Goal: Task Accomplishment & Management: Manage account settings

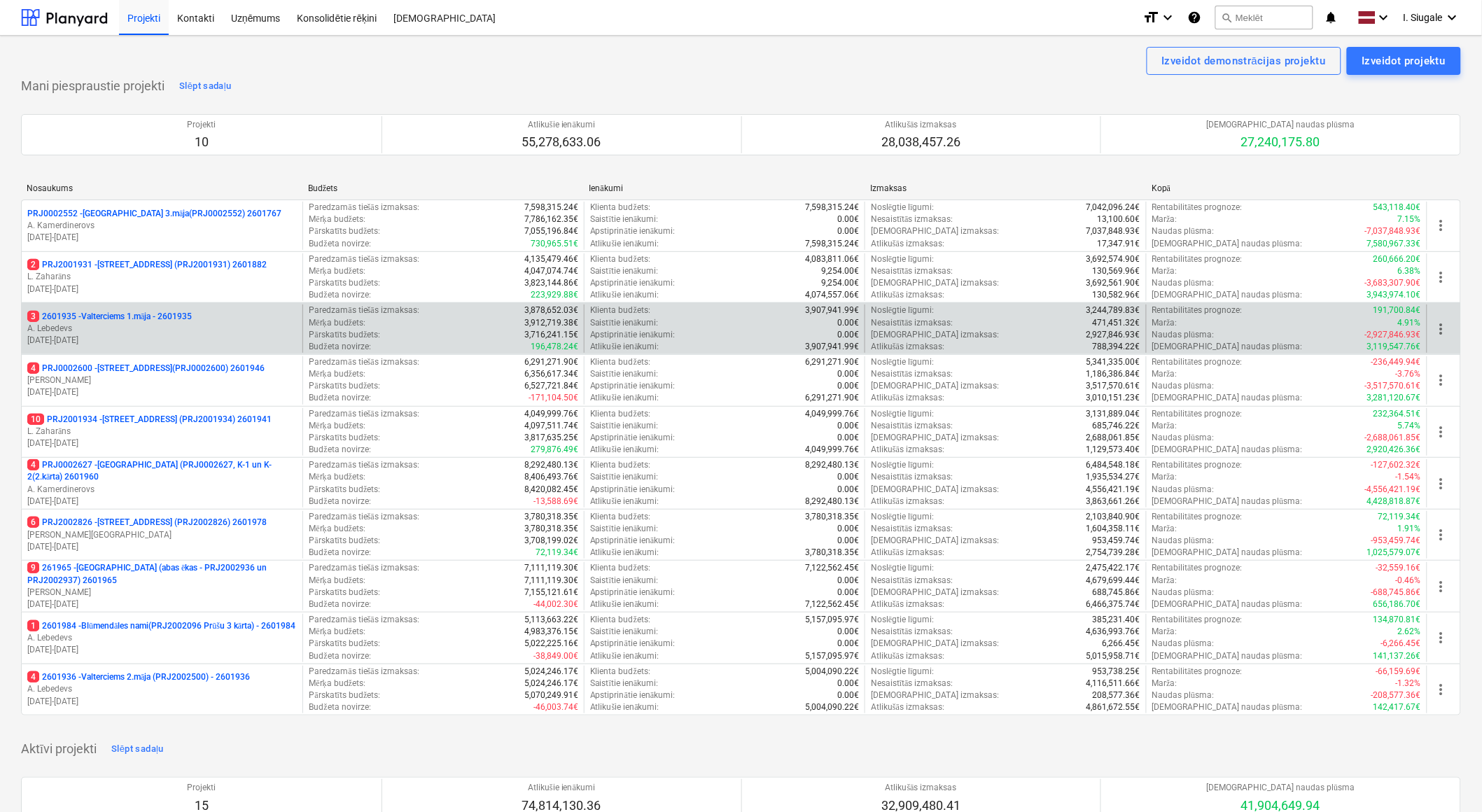
click at [146, 319] on p "3 2601935 - Valterciems 1.māja - 2601935" at bounding box center [109, 316] width 164 height 12
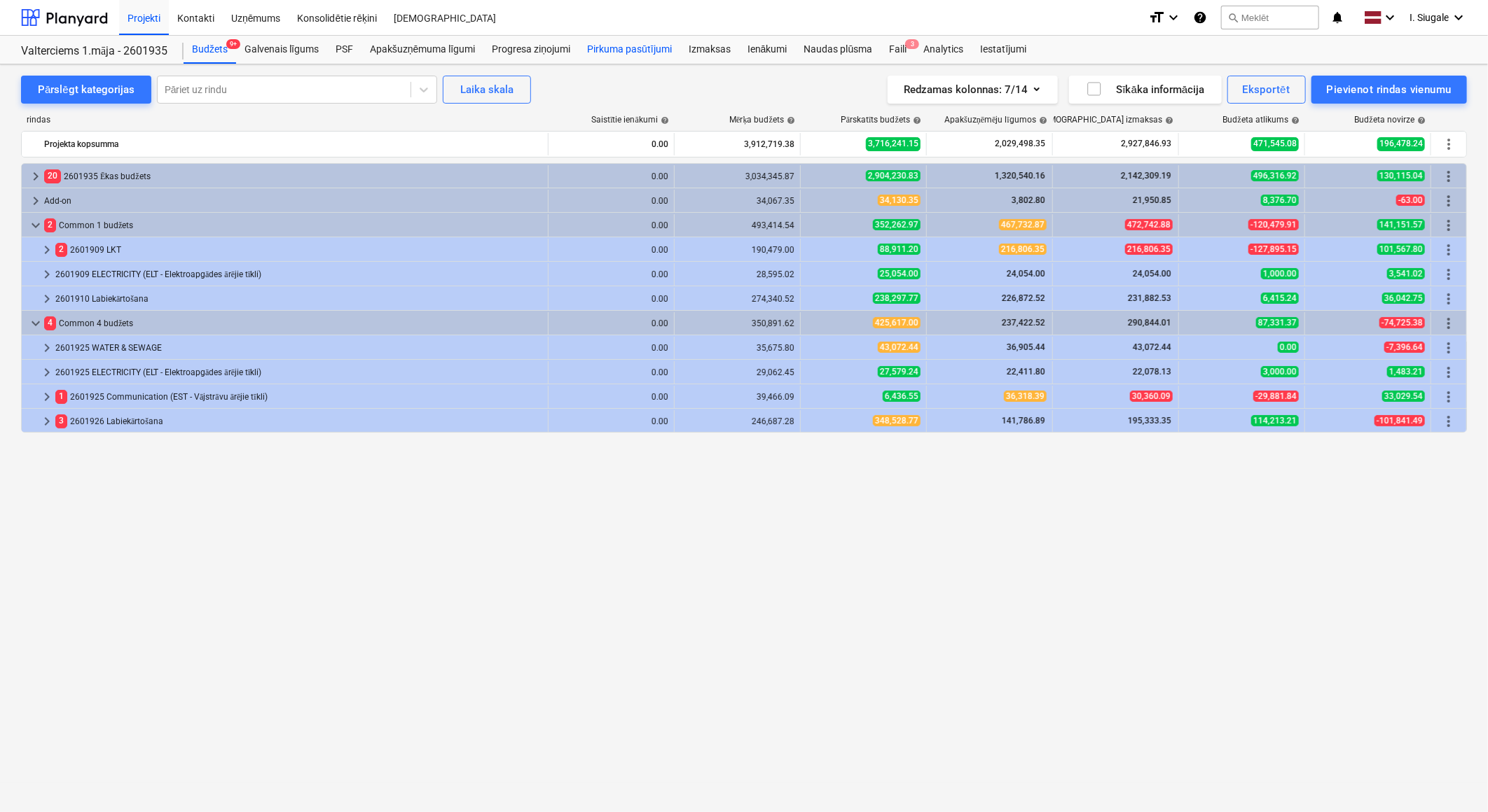
click at [612, 48] on div "Pirkuma pasūtījumi" at bounding box center [629, 50] width 101 height 28
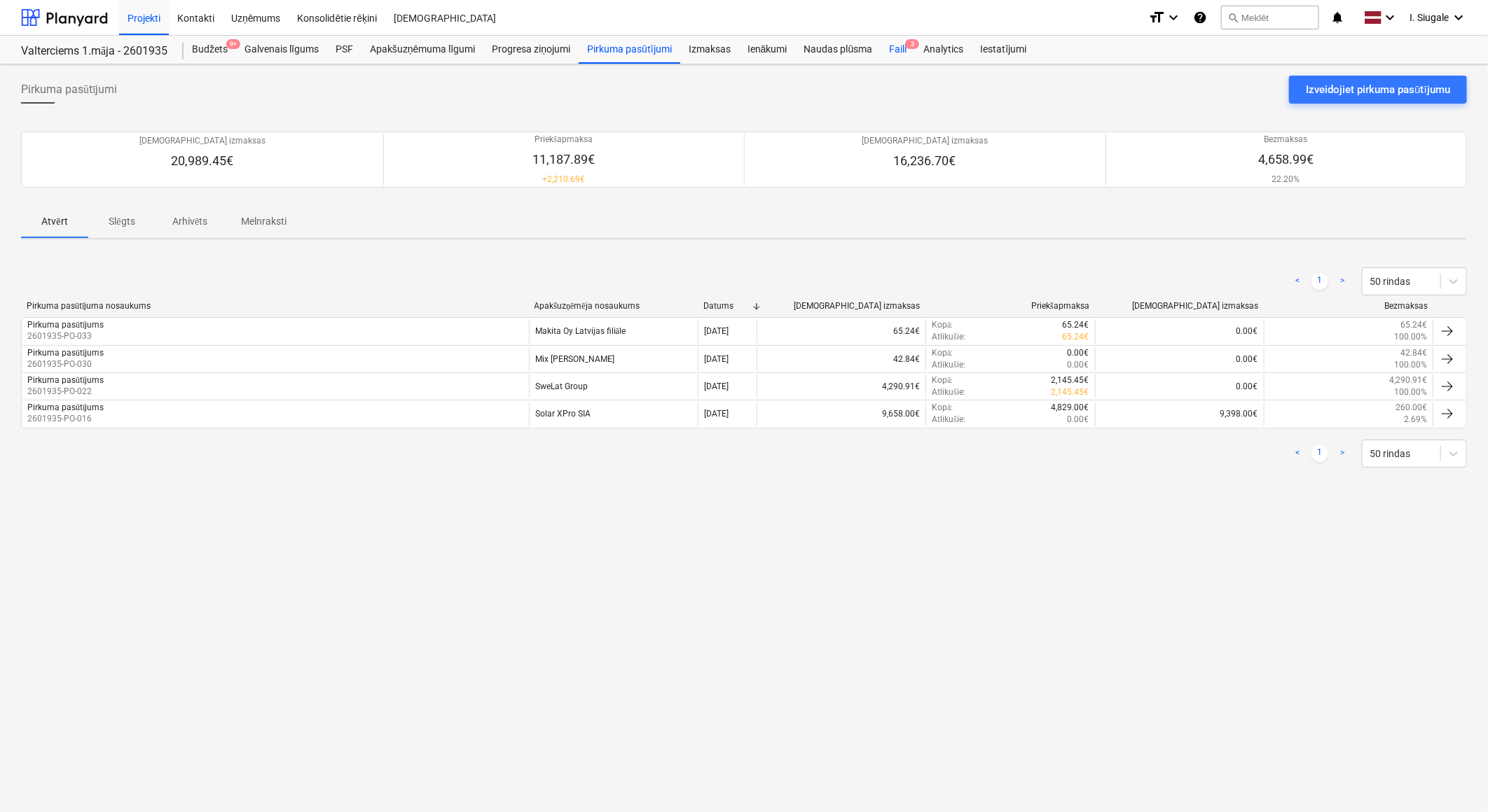
click at [902, 49] on div "Faili 3" at bounding box center [898, 50] width 35 height 28
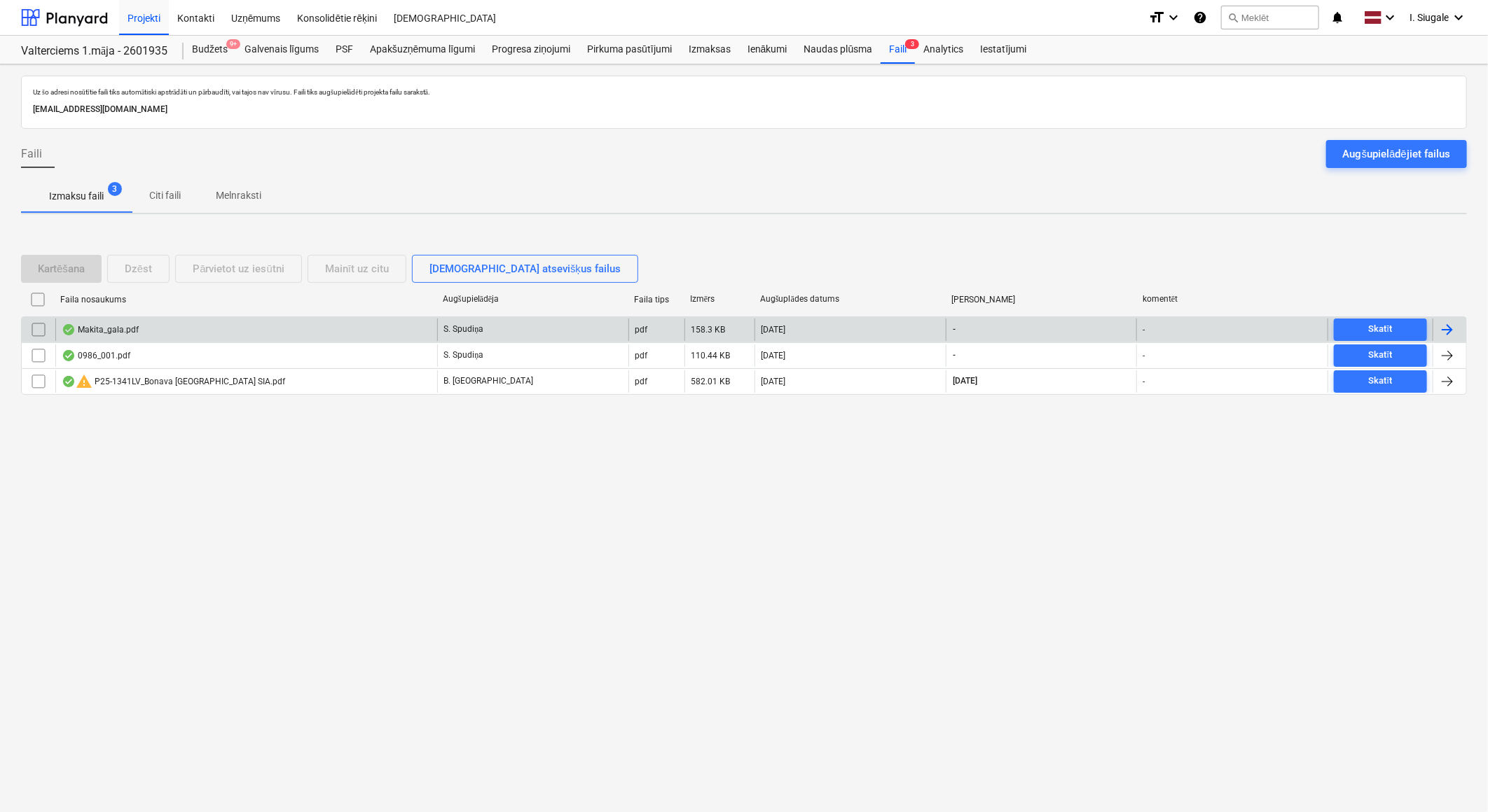
click at [130, 324] on div "Makita_gala.pdf" at bounding box center [99, 329] width 77 height 12
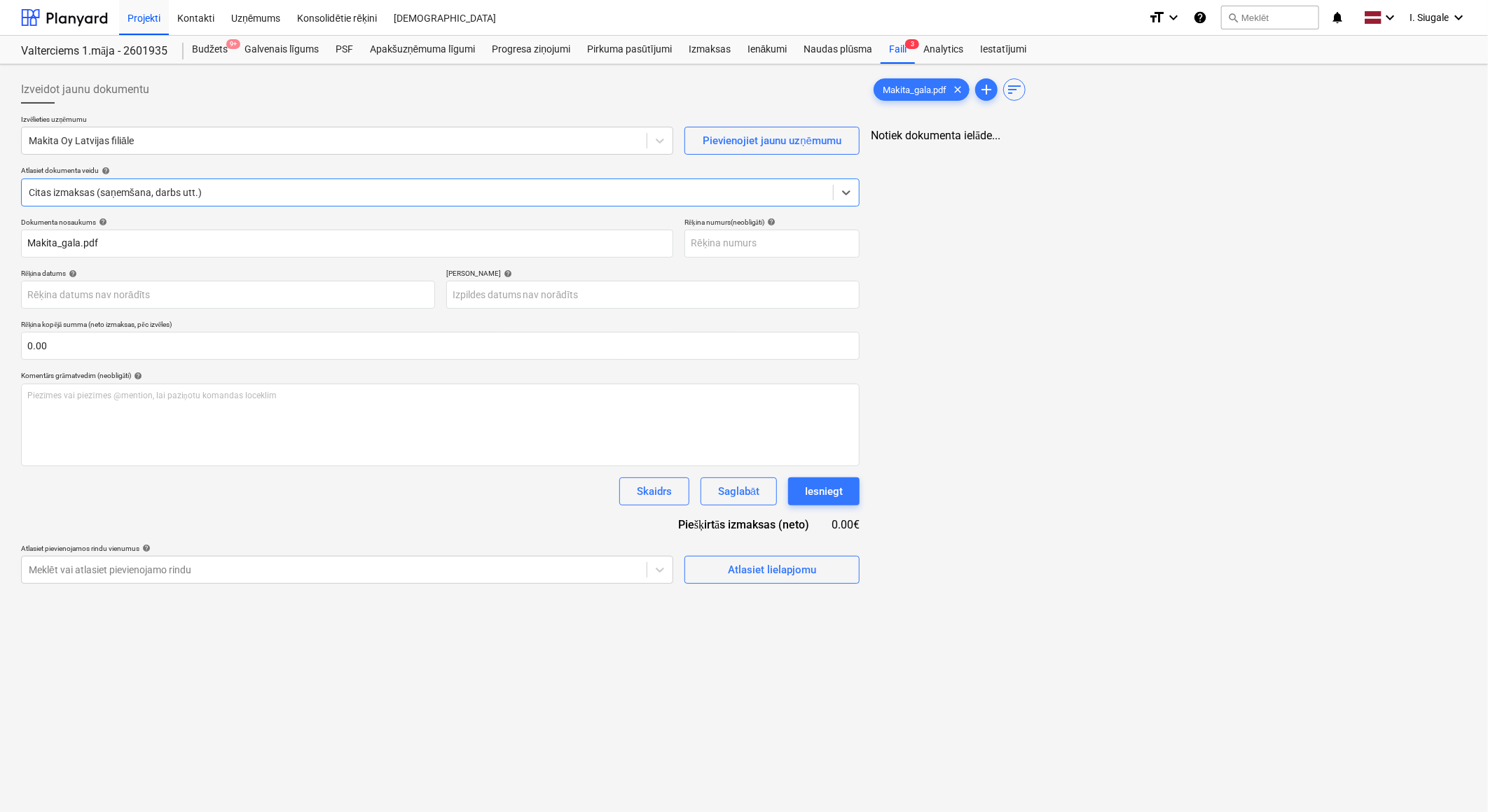
type input "Makita_gala.pdf"
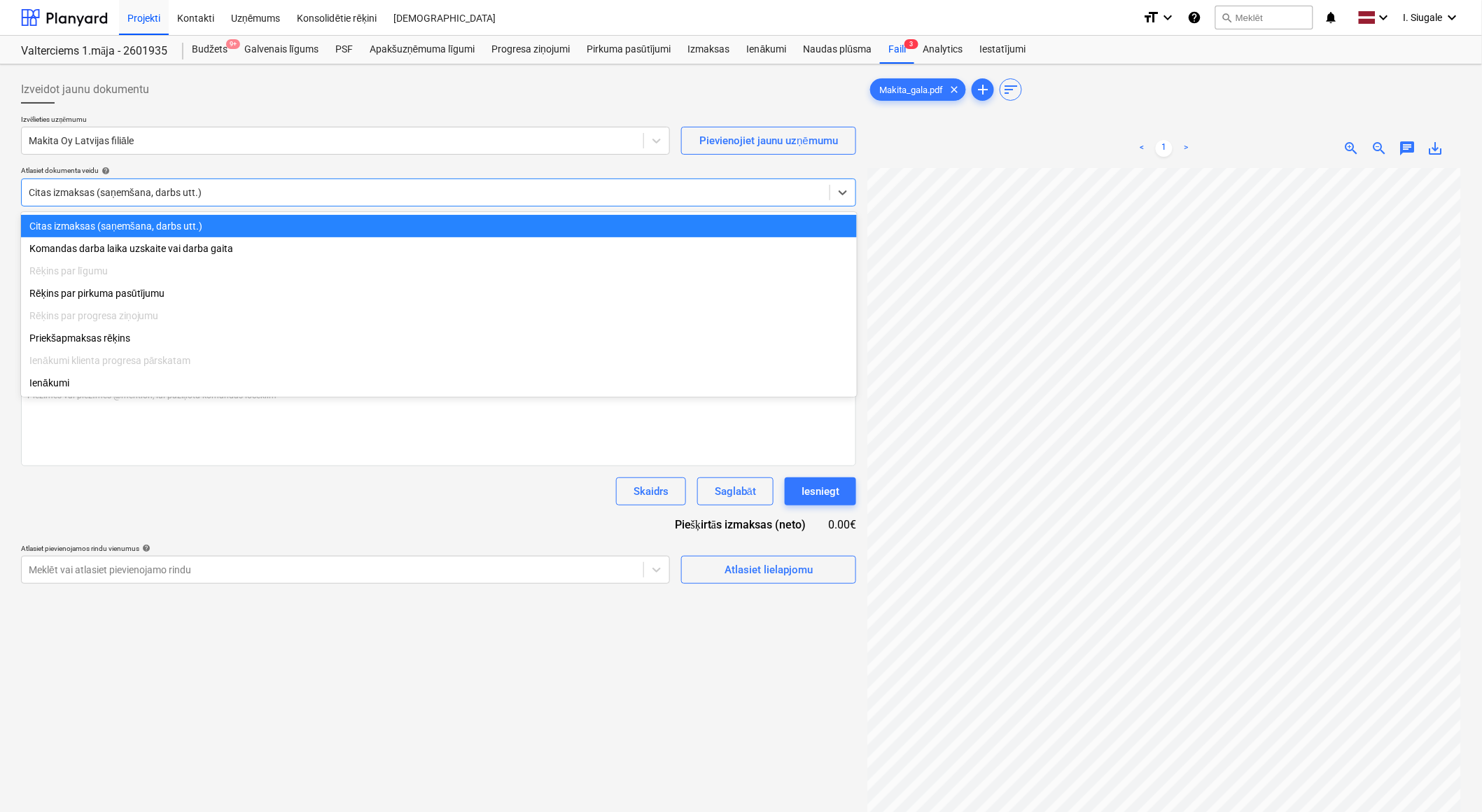
click at [185, 192] on div at bounding box center [425, 193] width 794 height 14
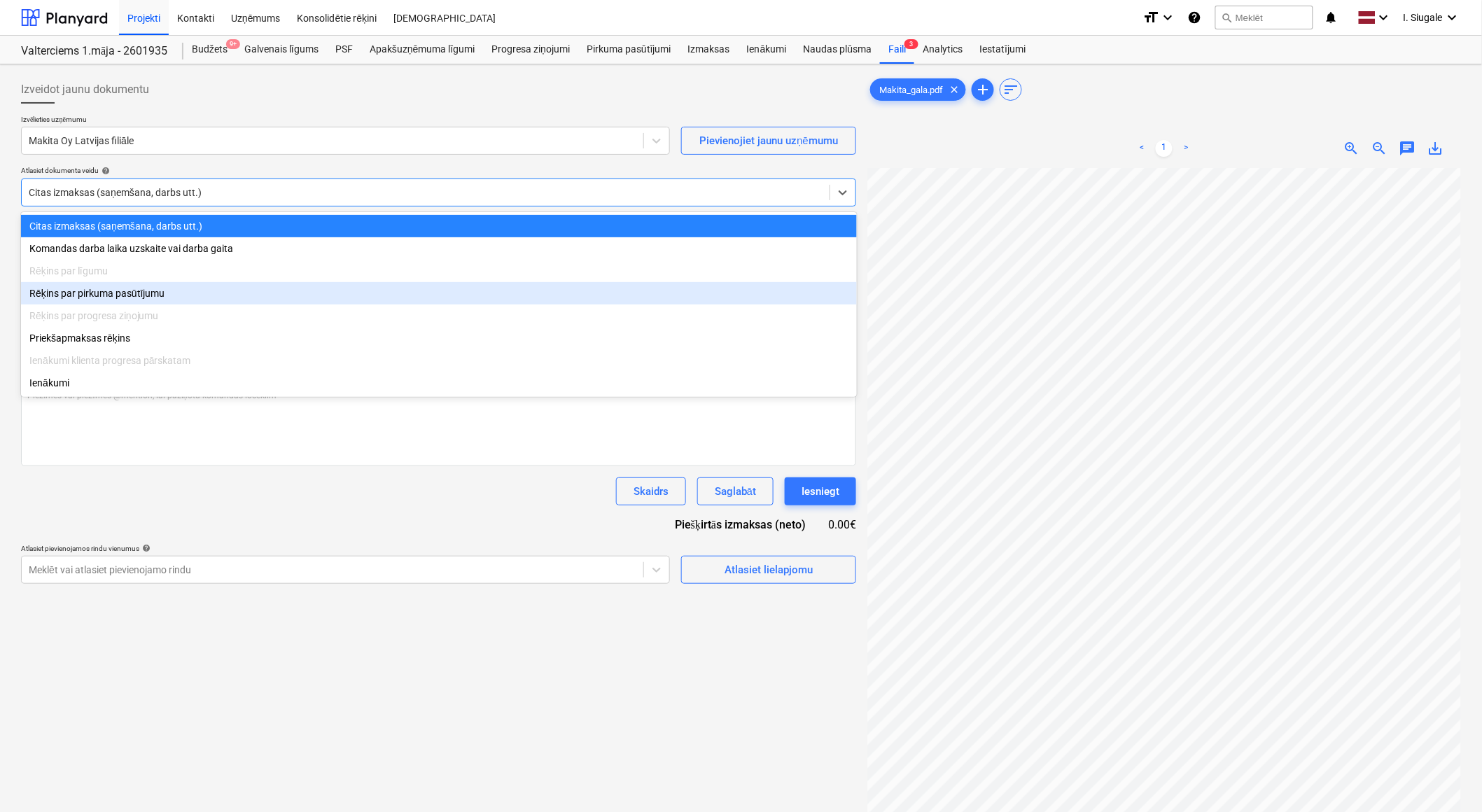
click at [107, 296] on div "Rēķins par pirkuma pasūtījumu" at bounding box center [439, 293] width 836 height 22
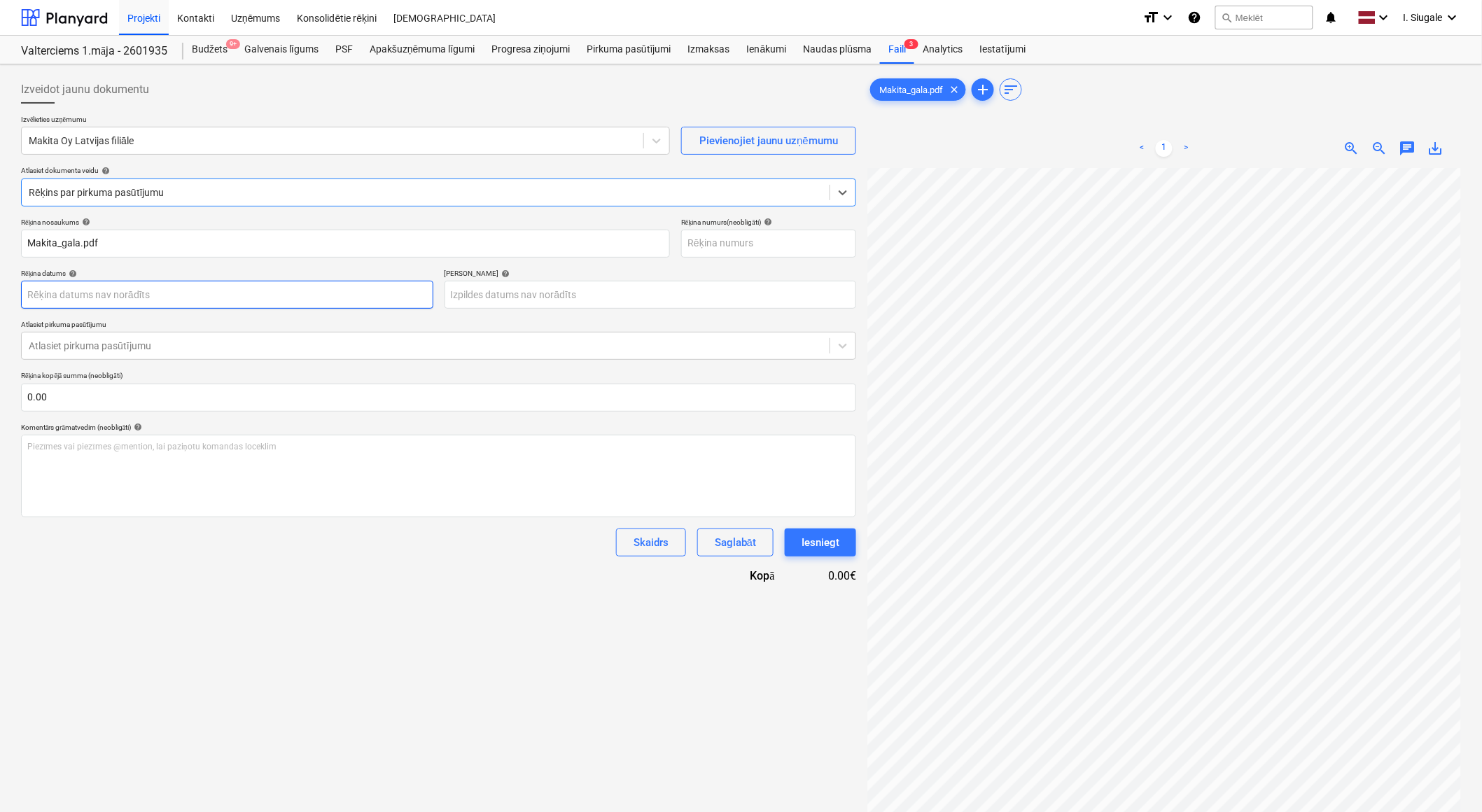
click at [145, 297] on body "Projekti Kontakti Uzņēmums Konsolidētie rēķini Iesūtne format_size keyboard_arr…" at bounding box center [741, 406] width 1482 height 812
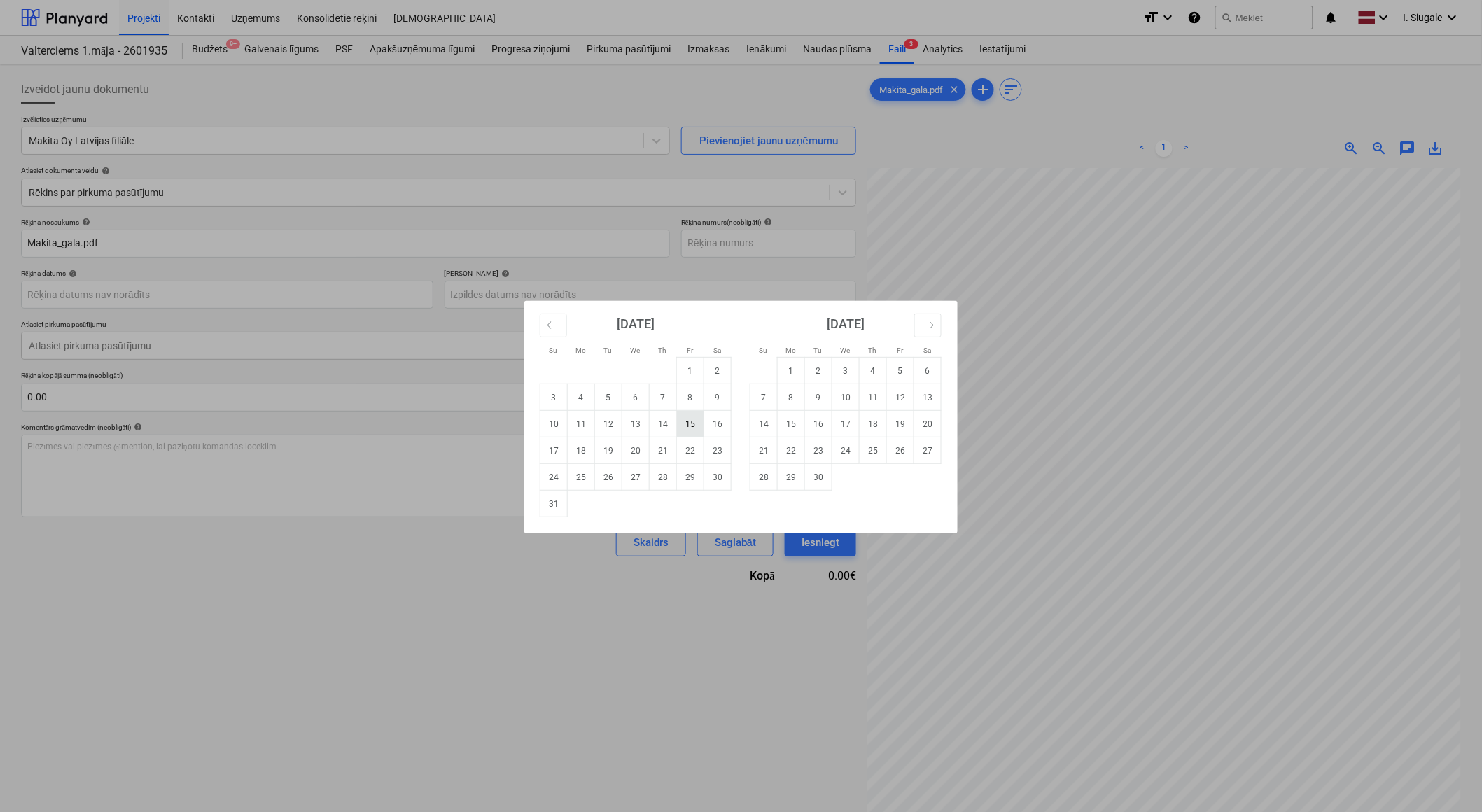
click at [693, 423] on td "15" at bounding box center [690, 424] width 28 height 27
type input "15 Aug 2025"
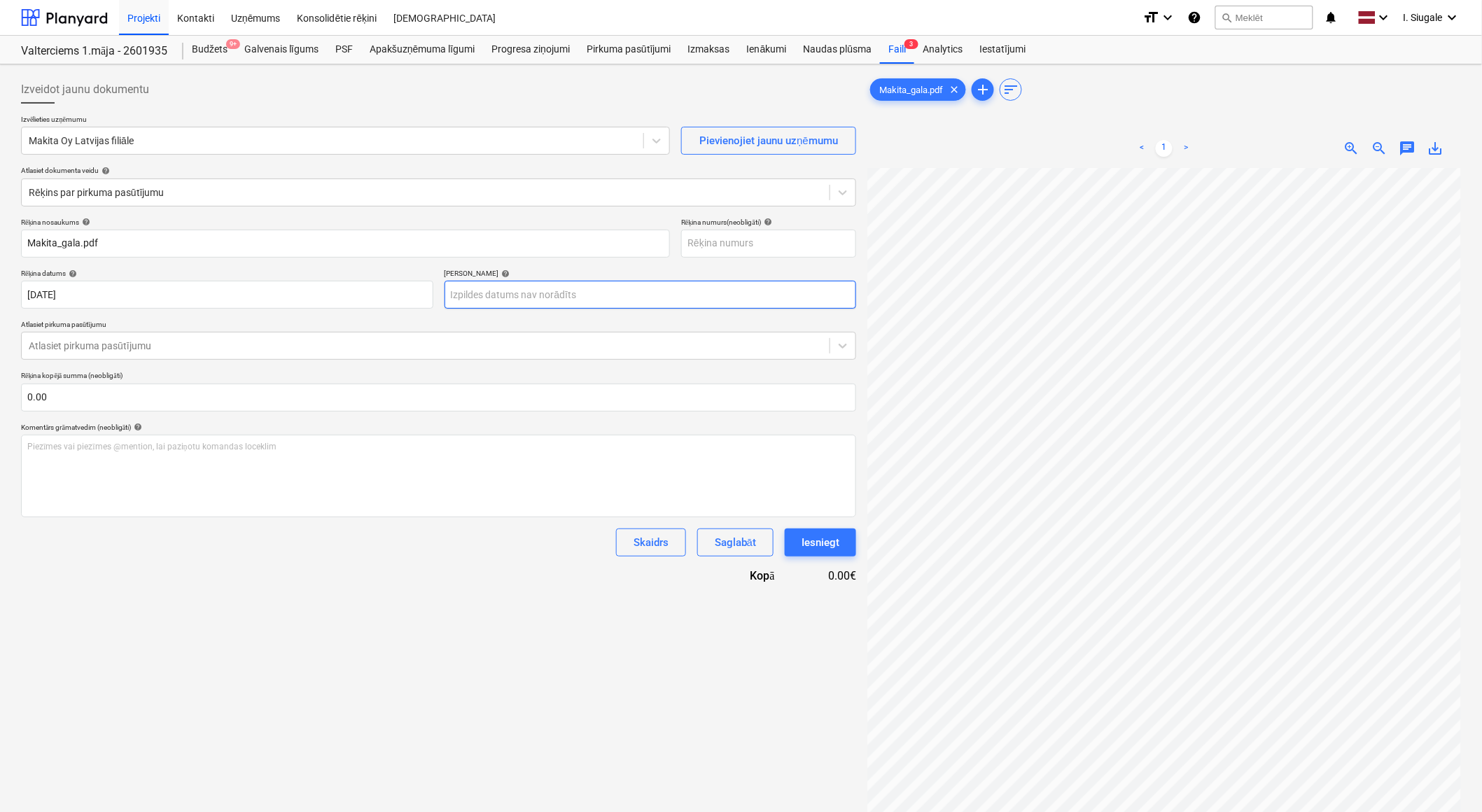
click at [550, 293] on body "Projekti Kontakti Uzņēmums Konsolidētie rēķini Iesūtne format_size keyboard_arr…" at bounding box center [741, 406] width 1482 height 812
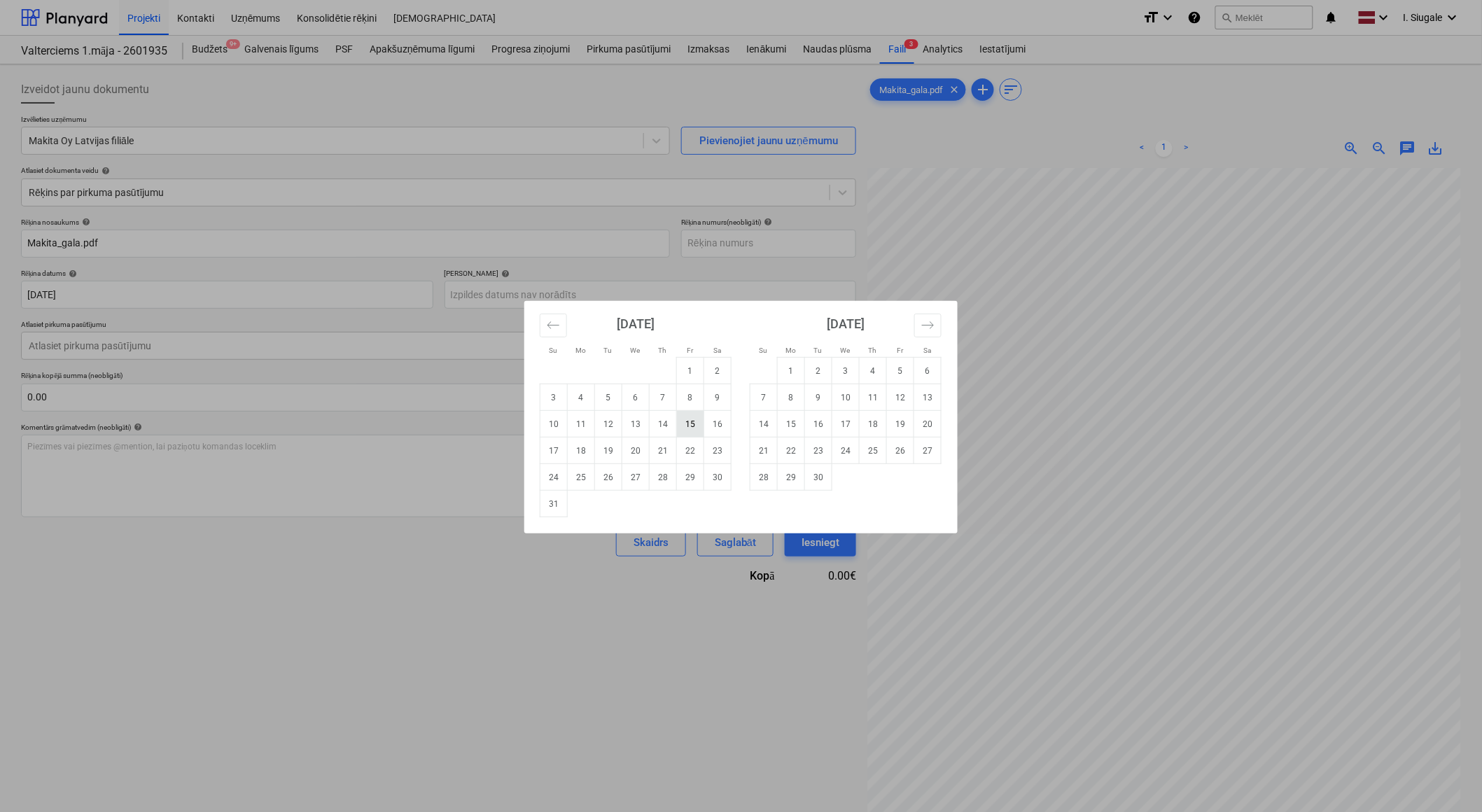
click at [682, 422] on td "15" at bounding box center [690, 424] width 28 height 27
type input "15 Aug 2025"
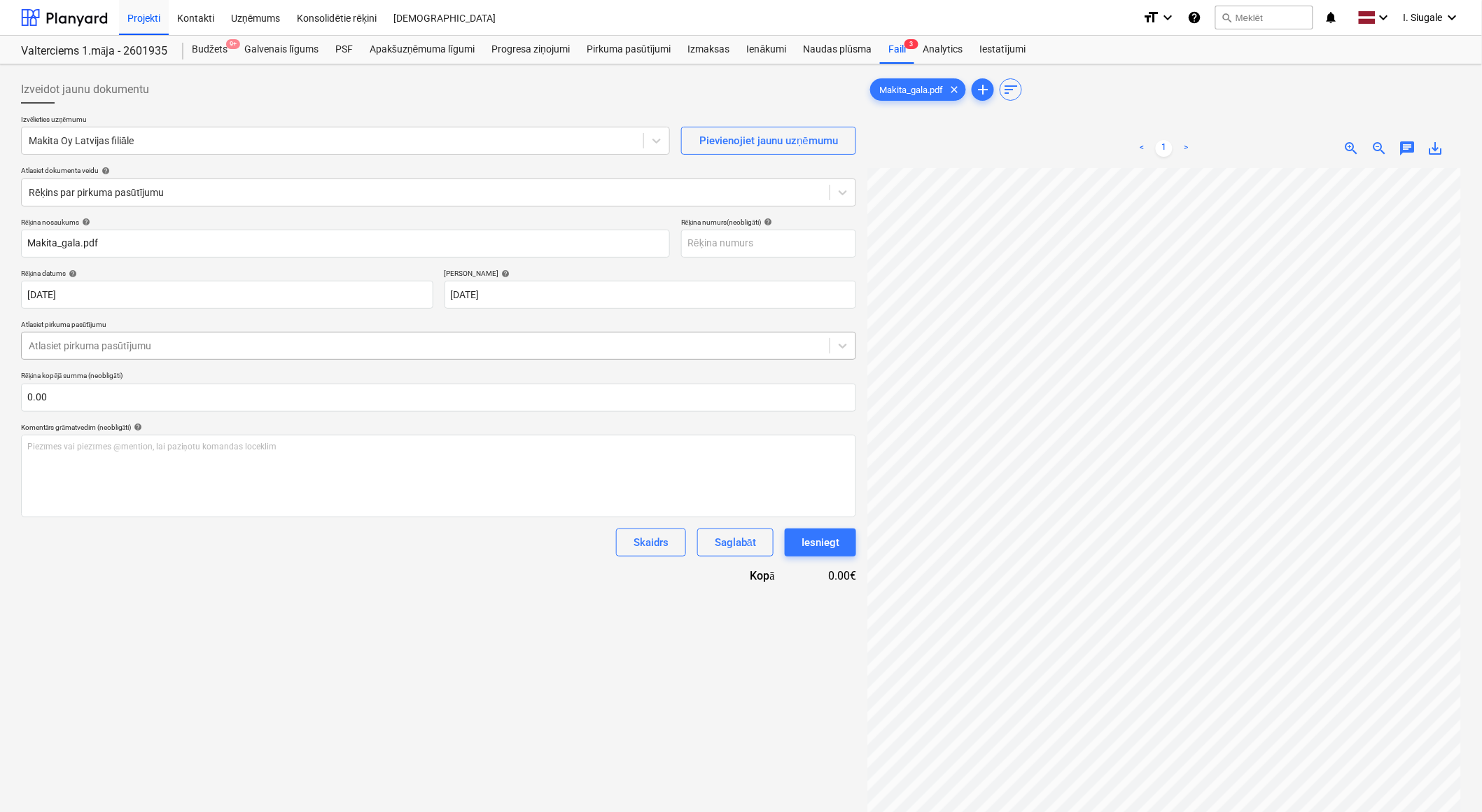
click at [160, 348] on div at bounding box center [425, 346] width 794 height 14
click at [118, 345] on div at bounding box center [425, 346] width 794 height 14
click at [82, 343] on div at bounding box center [425, 346] width 794 height 14
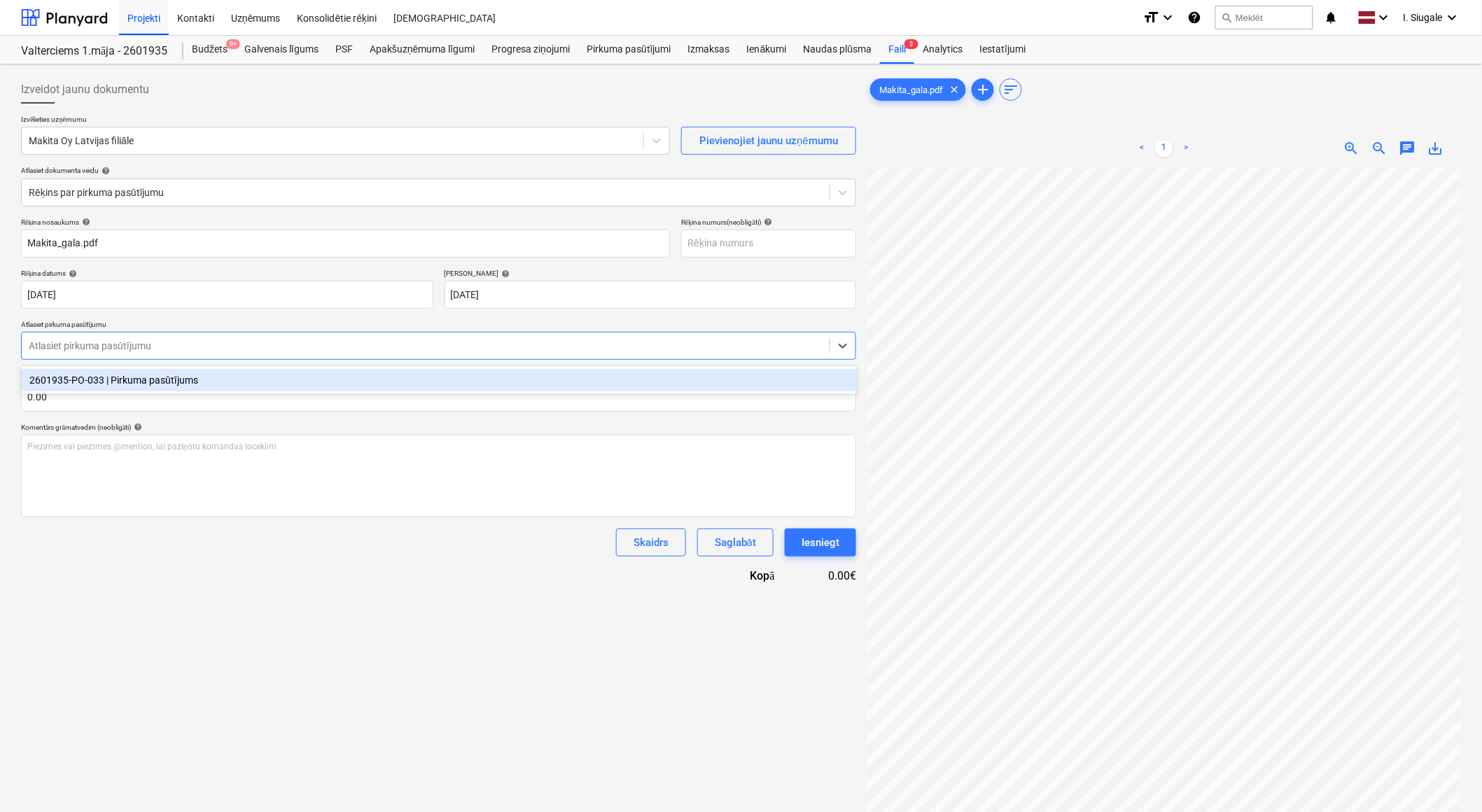
click at [181, 380] on div "2601935-PO-033 | Pirkuma pasūtījums" at bounding box center [439, 380] width 836 height 22
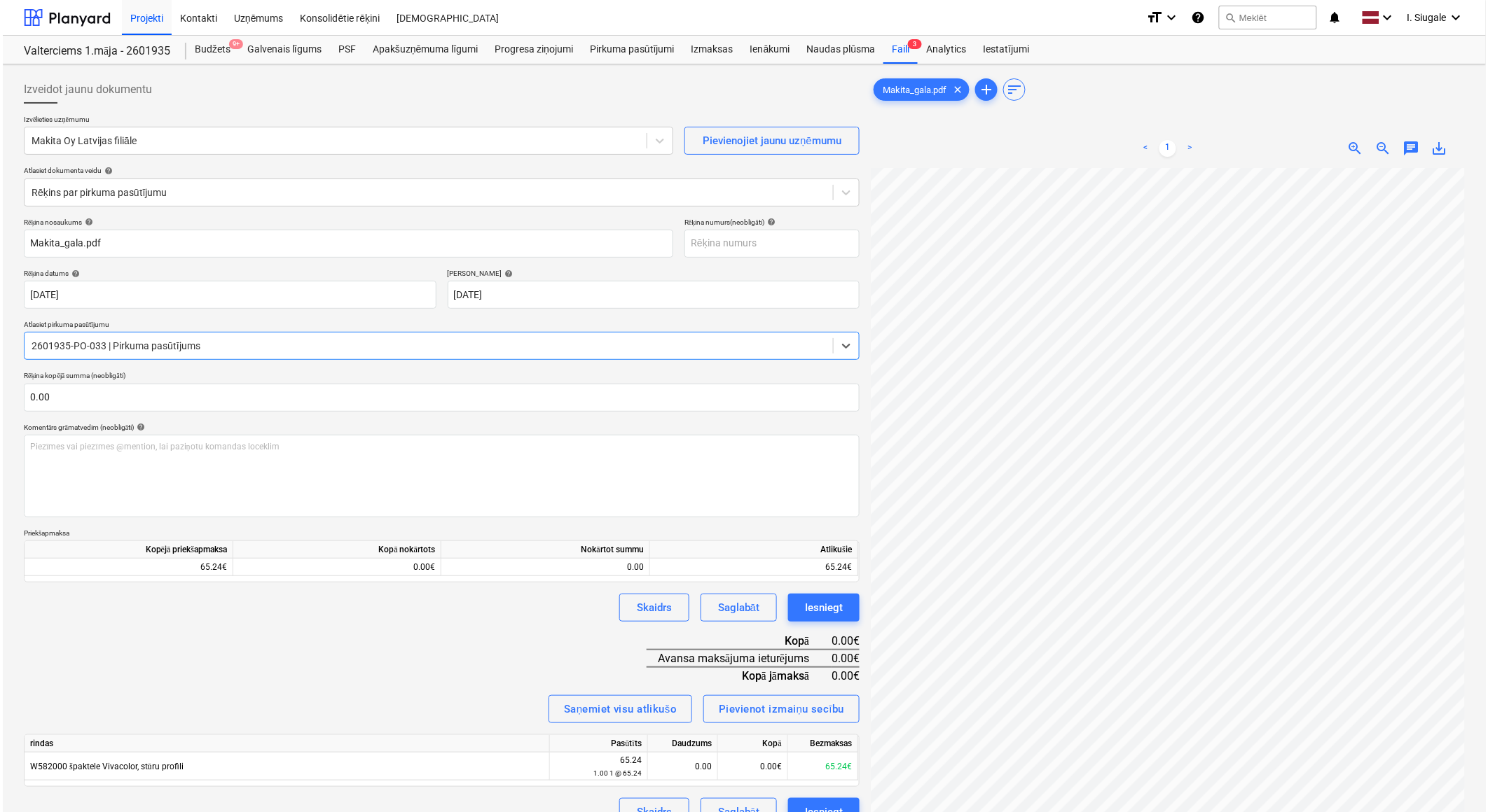
scroll to position [140, 0]
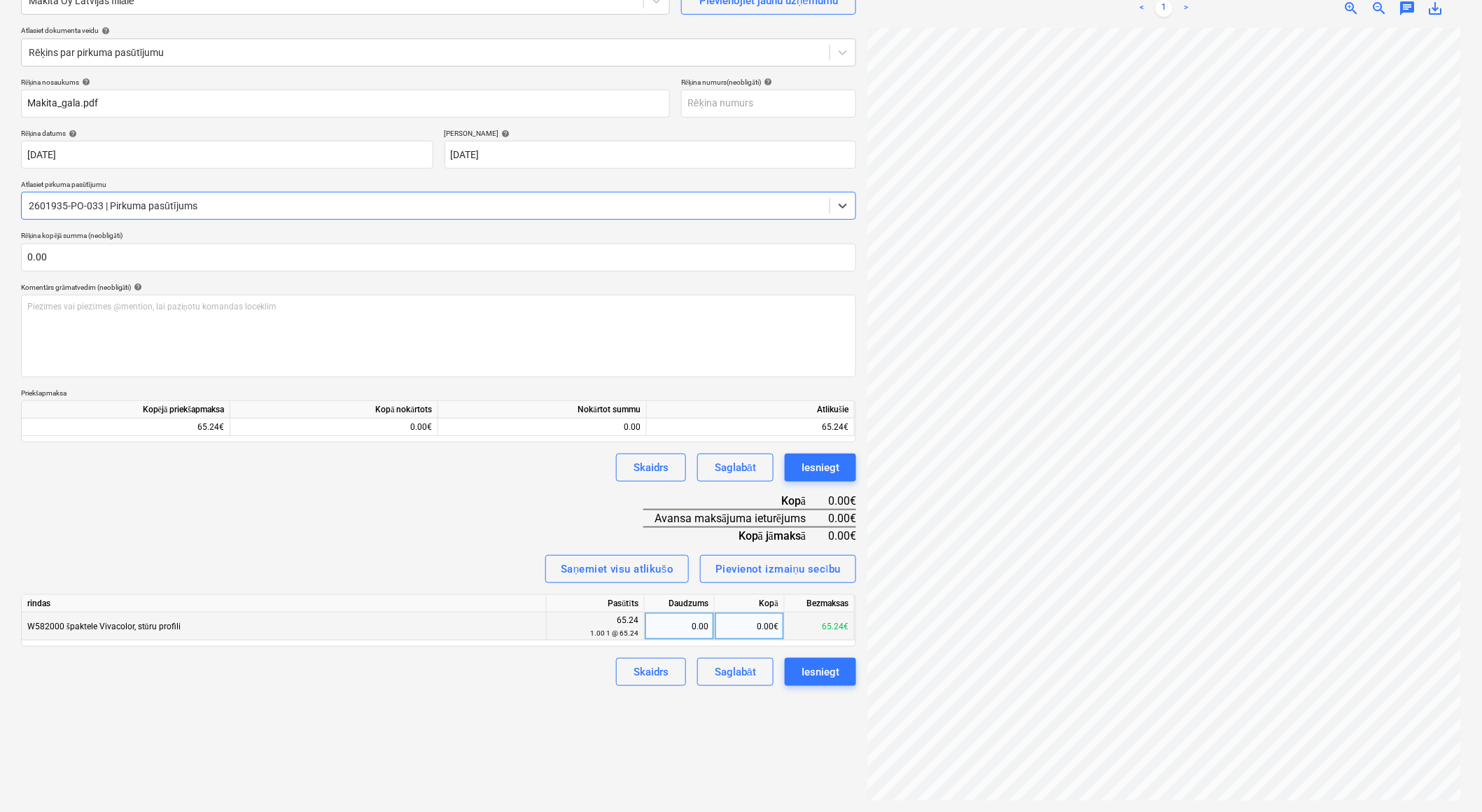
click at [667, 622] on div "0.00" at bounding box center [679, 627] width 58 height 28
type input "1"
click at [748, 627] on div "0.00€" at bounding box center [750, 627] width 70 height 28
click at [388, 427] on div "0.00€" at bounding box center [335, 428] width 208 height 18
drag, startPoint x: 368, startPoint y: 423, endPoint x: 464, endPoint y: 426, distance: 96.0
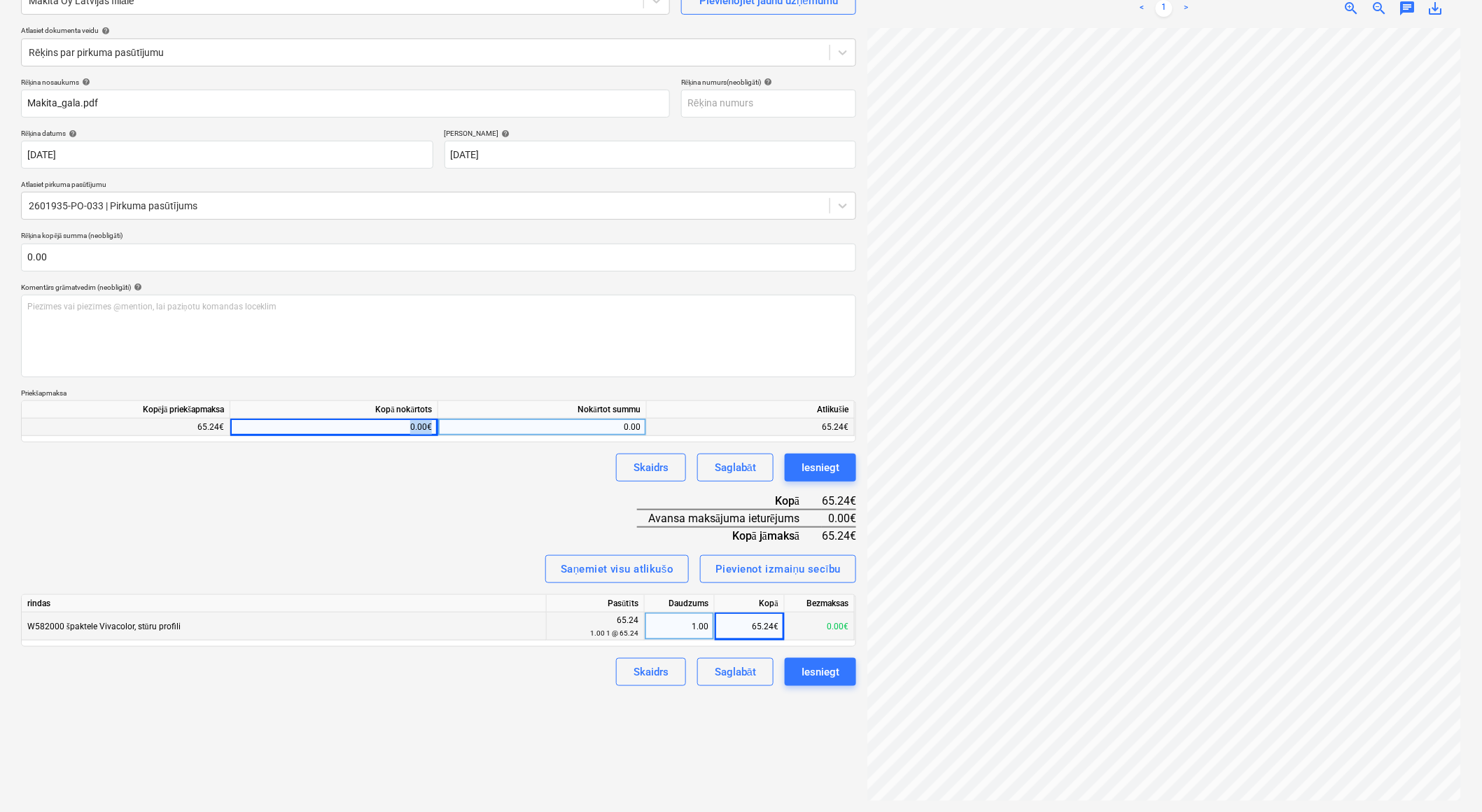
click at [0, 0] on div "65.24€ 0.00€ 0.00 65.24€" at bounding box center [0, 0] width 0 height 0
click at [393, 414] on div "Kopā nokārtots" at bounding box center [335, 410] width 208 height 18
click at [380, 430] on div "0.00€" at bounding box center [335, 428] width 208 height 18
click at [393, 427] on div "0.00€" at bounding box center [335, 428] width 208 height 18
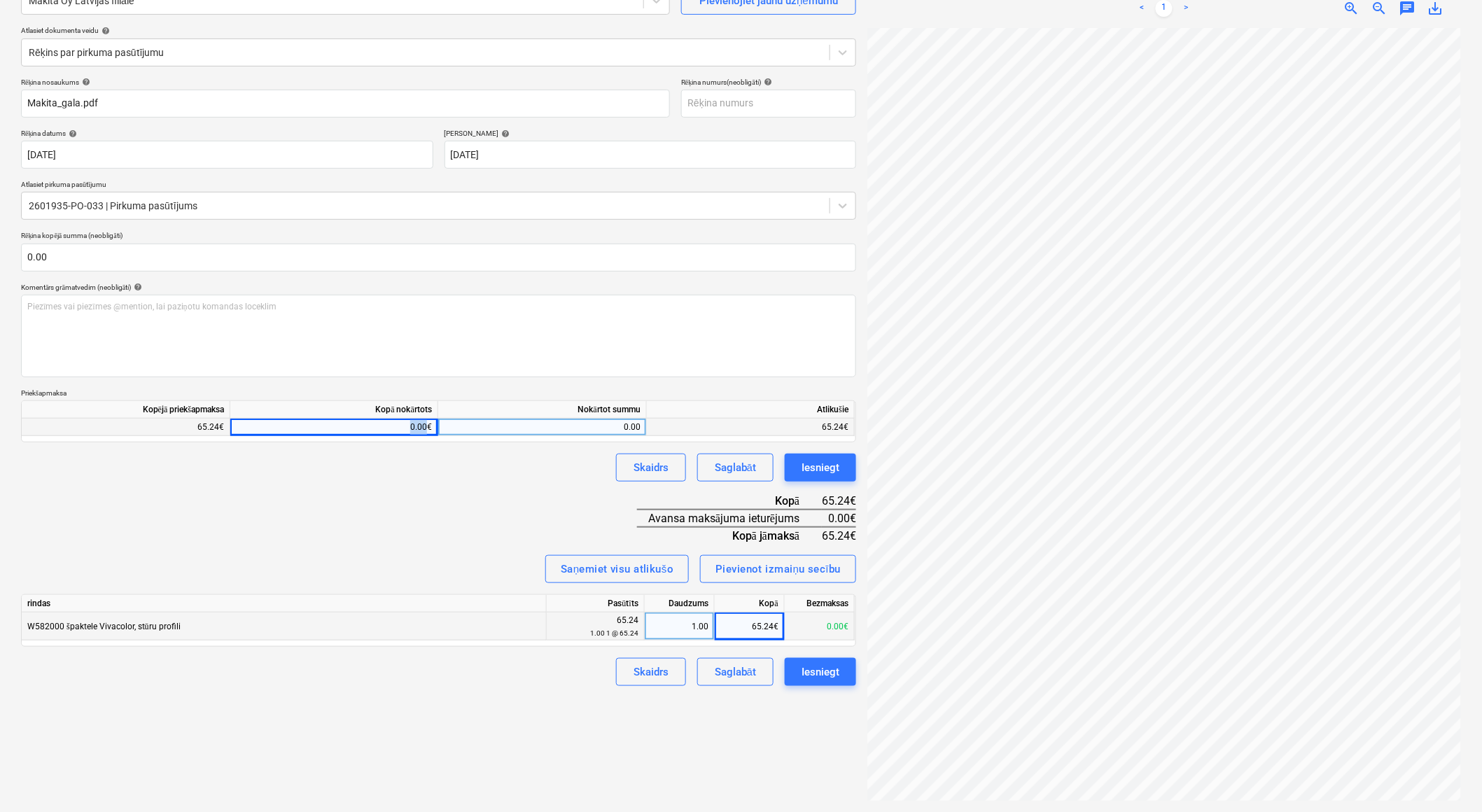
click at [393, 427] on div "0.00€" at bounding box center [335, 428] width 208 height 18
click at [601, 423] on div "0.00" at bounding box center [542, 428] width 197 height 18
type input "65.24"
click at [460, 508] on div "Rēķina nosaukums help Makita_gala.pdf Rēķina numurs (neobligāti) help Rēķina da…" at bounding box center [438, 382] width 835 height 609
click at [828, 674] on div "Iesniegt" at bounding box center [820, 672] width 38 height 19
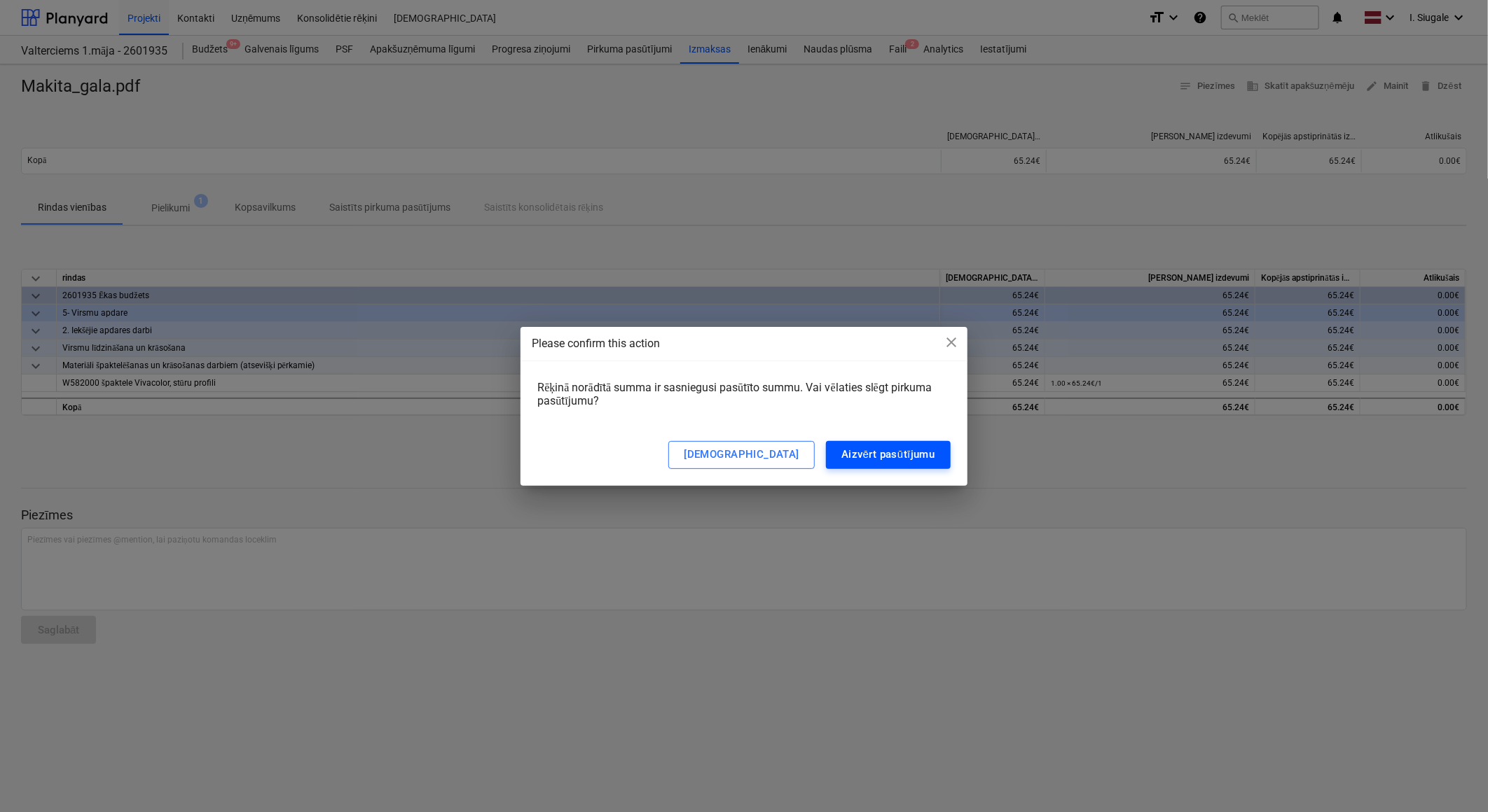
click at [876, 456] on div "Aizvērt pasūtījumu" at bounding box center [889, 454] width 94 height 19
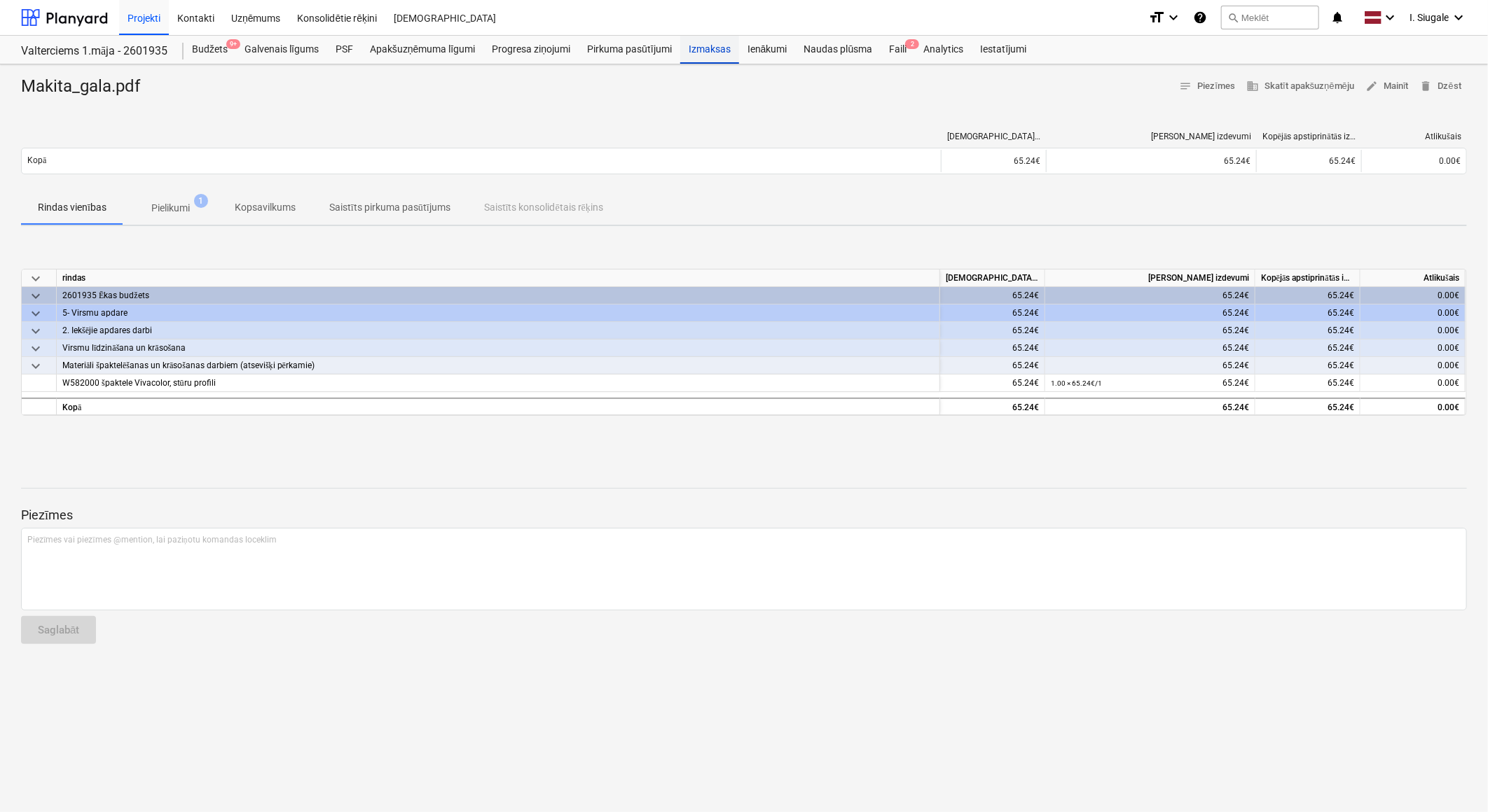
click at [712, 46] on div "Izmaksas" at bounding box center [709, 50] width 59 height 28
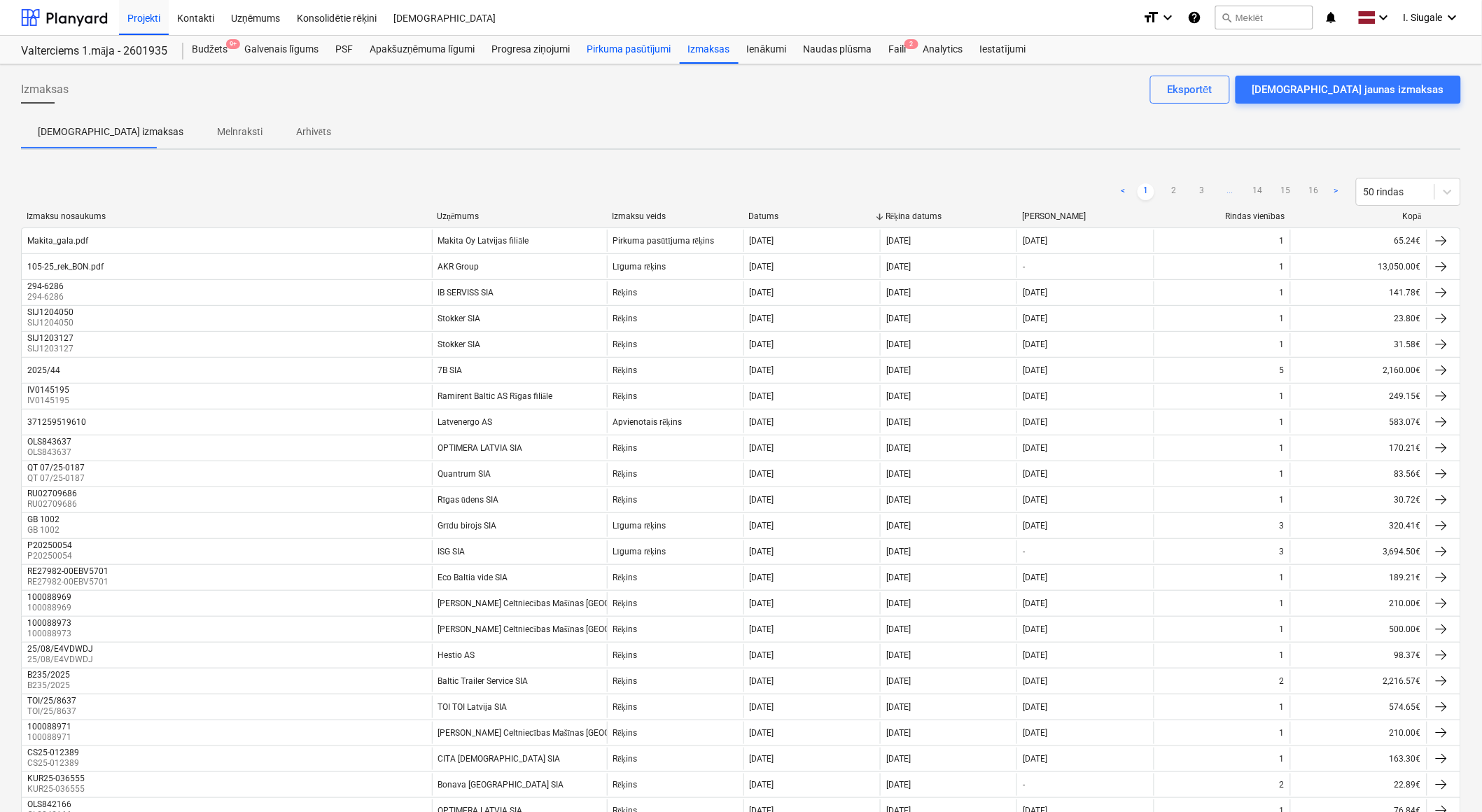
click at [611, 48] on div "Pirkuma pasūtījumi" at bounding box center [629, 50] width 101 height 28
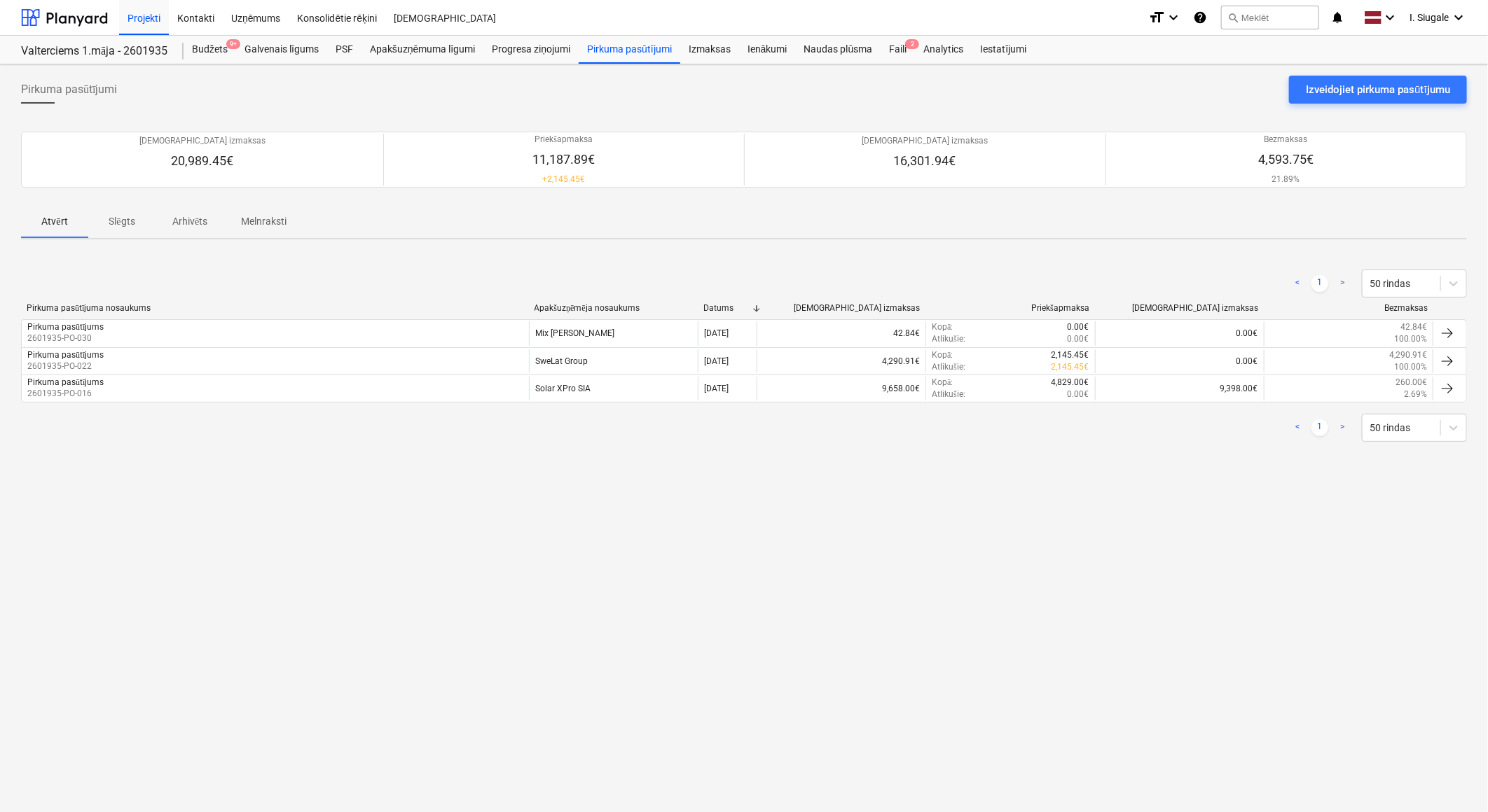
click at [121, 221] on p "Slēgts" at bounding box center [122, 221] width 34 height 15
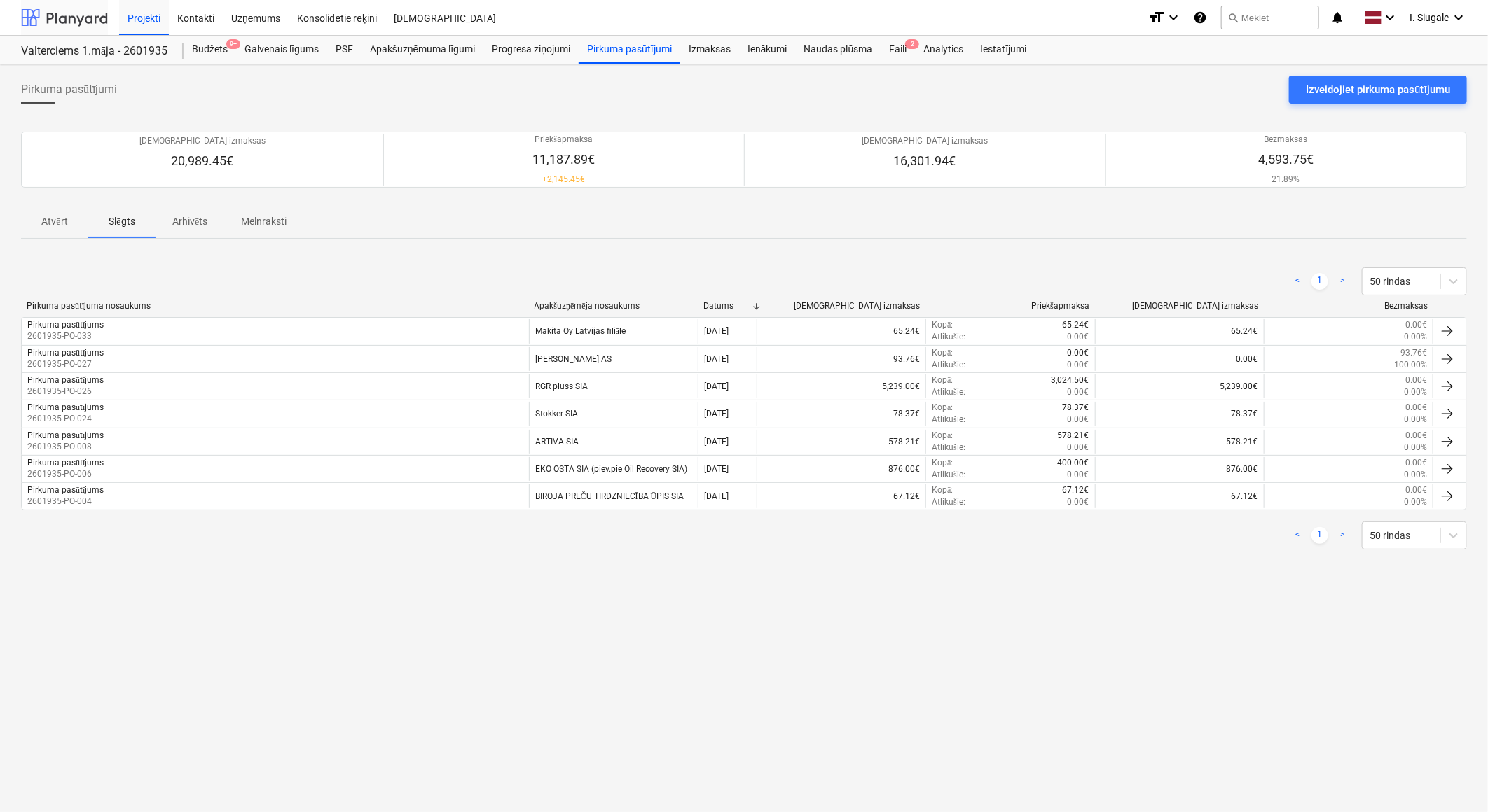
click at [36, 12] on div at bounding box center [65, 17] width 87 height 35
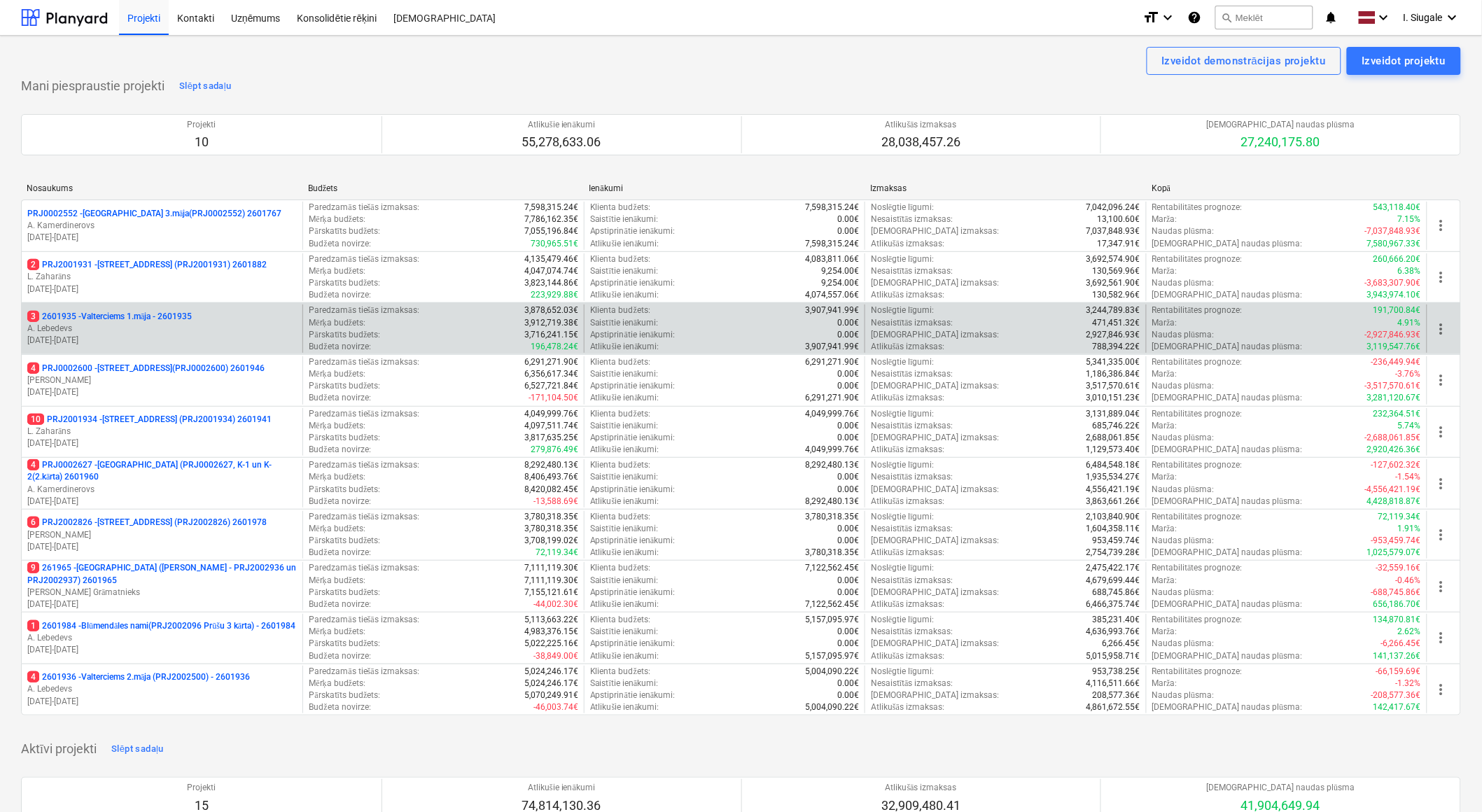
click at [154, 320] on p "3 2601935 - Valterciems 1.māja - 2601935" at bounding box center [109, 316] width 164 height 12
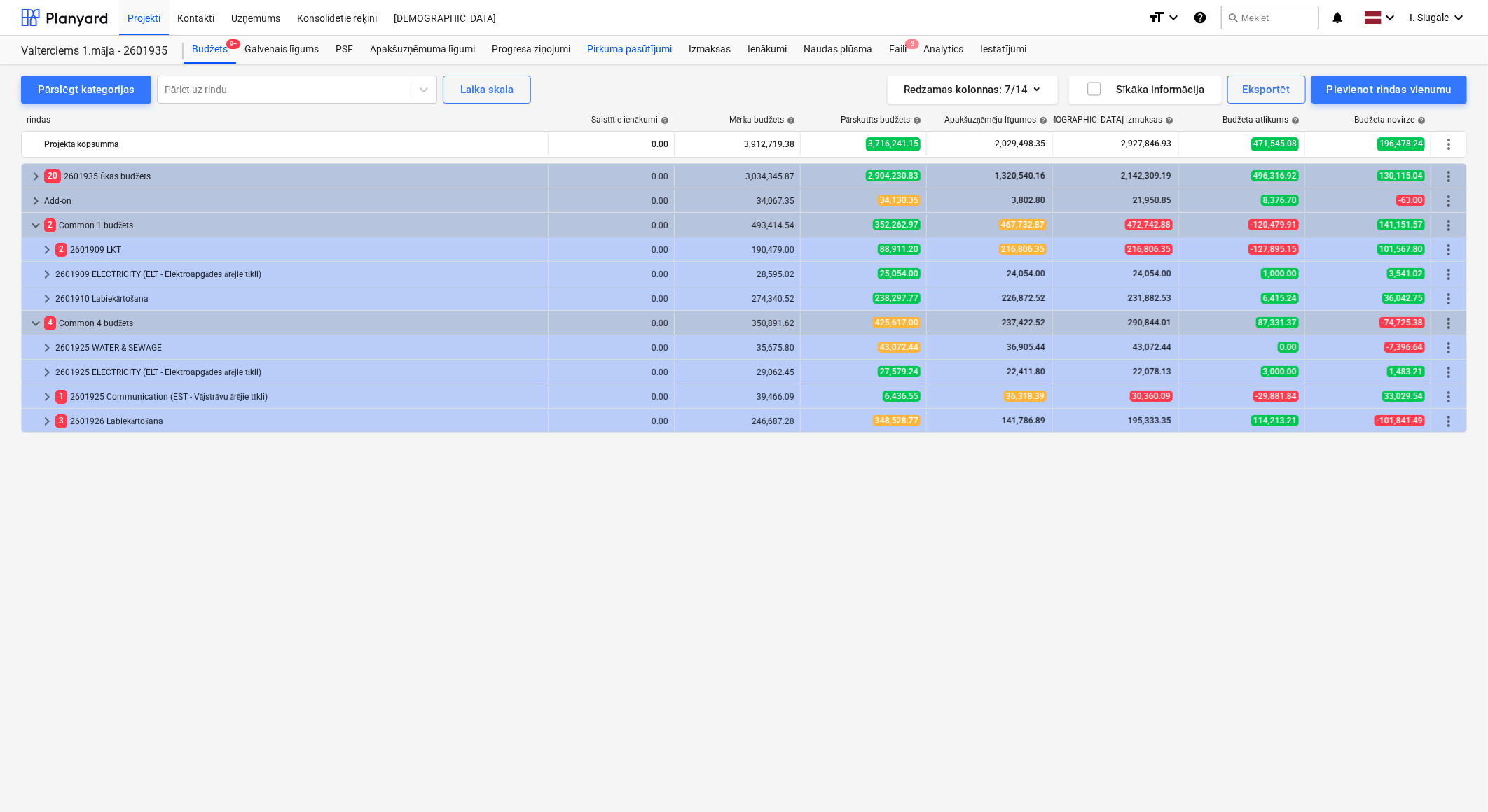
click at [639, 46] on div "Pirkuma pasūtījumi" at bounding box center [629, 50] width 101 height 28
